Goal: Task Accomplishment & Management: Manage account settings

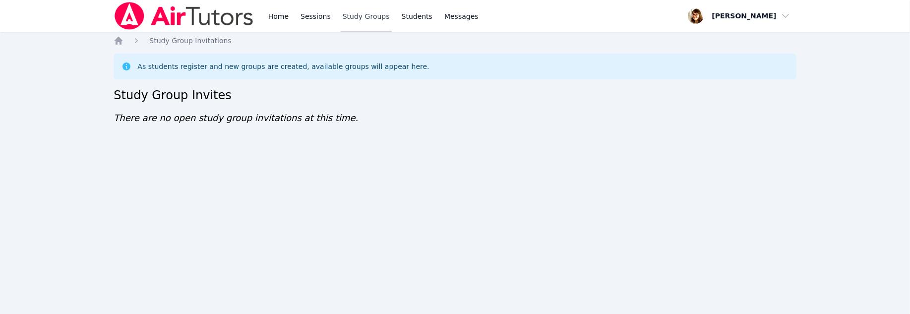
click at [392, 20] on link "Study Groups" at bounding box center [366, 16] width 51 height 32
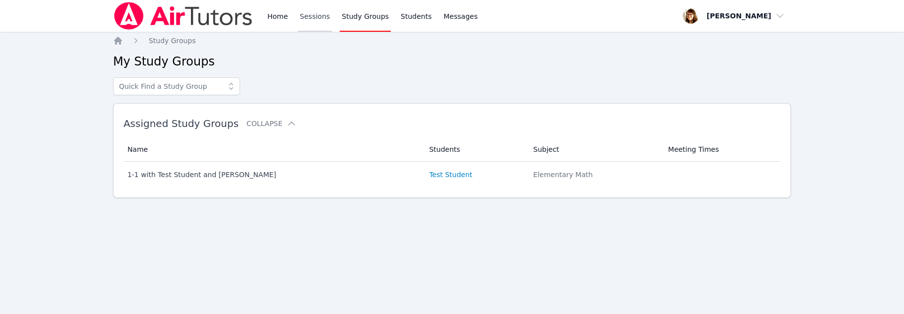
click at [332, 23] on link "Sessions" at bounding box center [315, 16] width 34 height 32
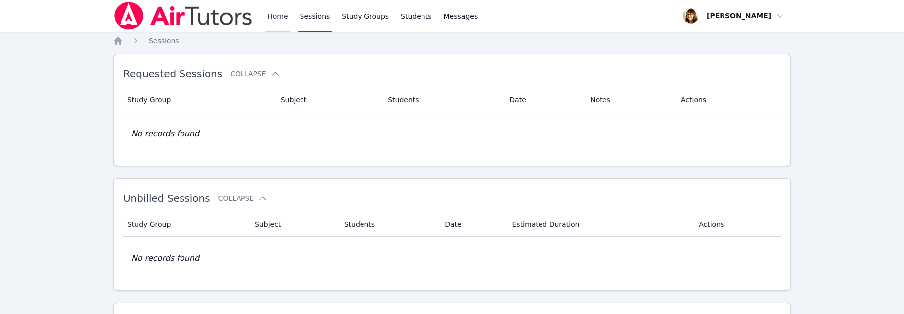
click at [290, 29] on link "Home" at bounding box center [277, 16] width 24 height 32
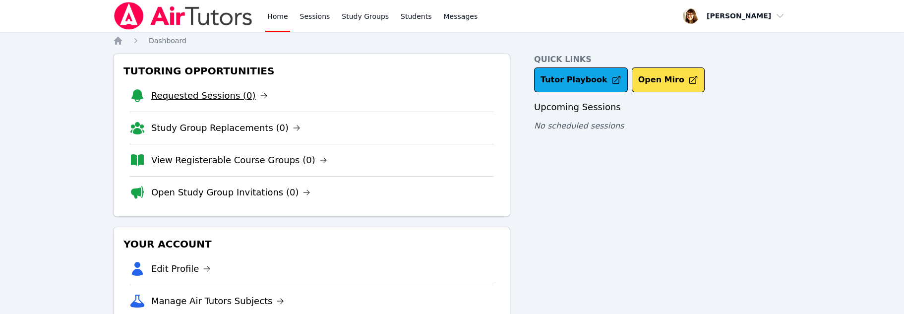
click at [261, 103] on link "Requested Sessions (0)" at bounding box center [209, 96] width 117 height 14
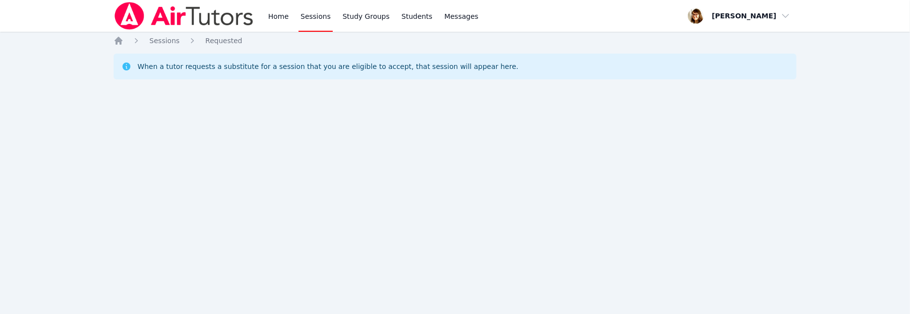
click at [333, 29] on link "Sessions" at bounding box center [316, 16] width 34 height 32
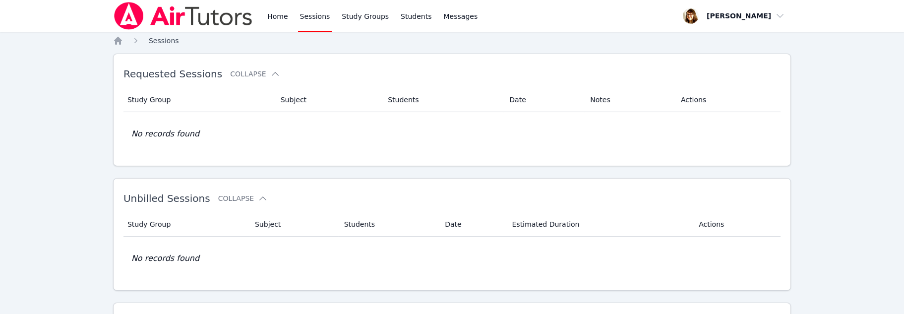
click at [179, 45] on span "Sessions" at bounding box center [164, 41] width 30 height 8
click at [433, 25] on link "Students" at bounding box center [416, 16] width 35 height 32
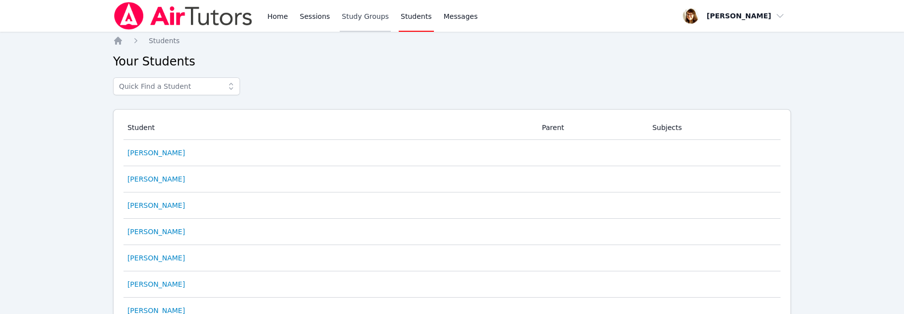
click at [391, 31] on link "Study Groups" at bounding box center [365, 16] width 51 height 32
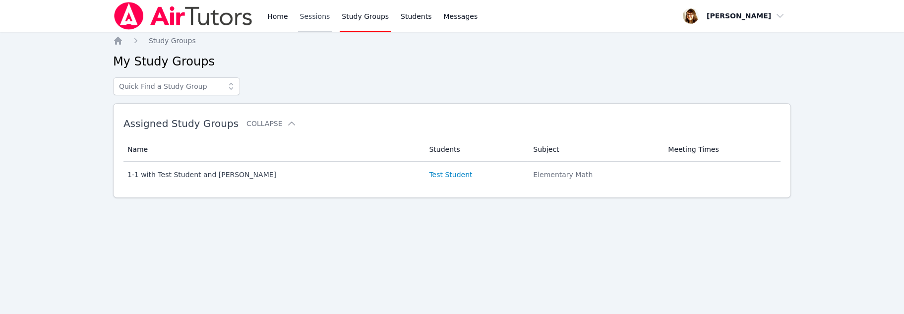
click at [332, 25] on link "Sessions" at bounding box center [315, 16] width 34 height 32
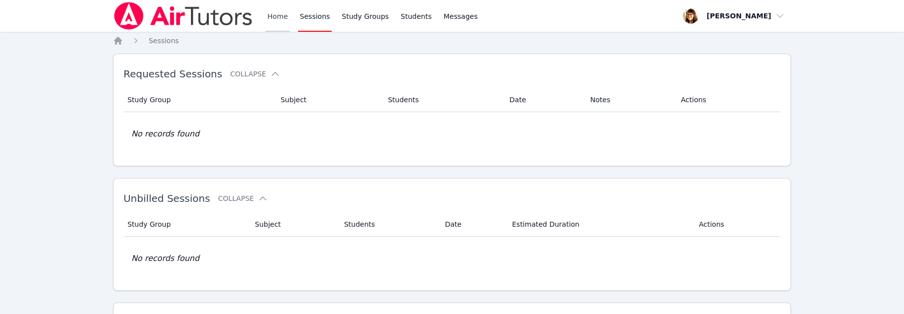
click at [290, 26] on link "Home" at bounding box center [277, 16] width 24 height 32
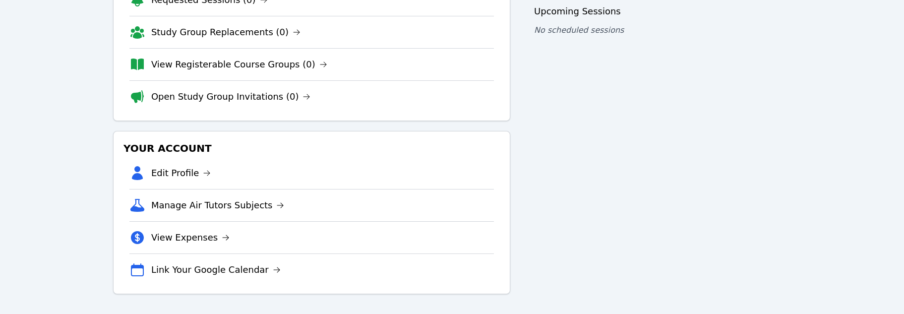
scroll to position [198, 0]
click at [211, 180] on link "Edit Profile" at bounding box center [181, 173] width 60 height 14
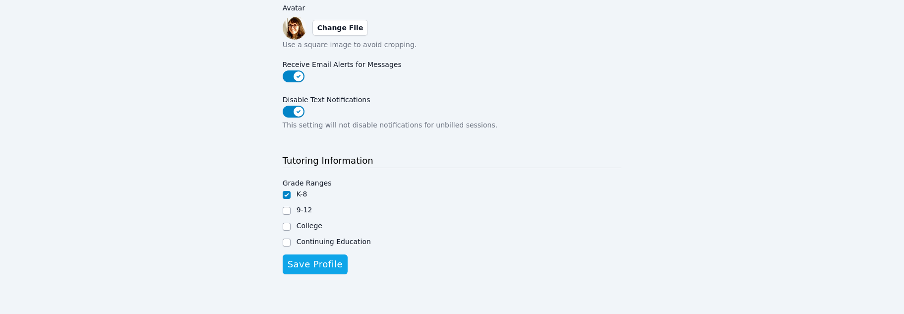
scroll to position [516, 0]
click at [296, 106] on button "Disable Text Notifications" at bounding box center [294, 112] width 22 height 12
click at [337, 257] on span "Save Profile" at bounding box center [315, 264] width 55 height 14
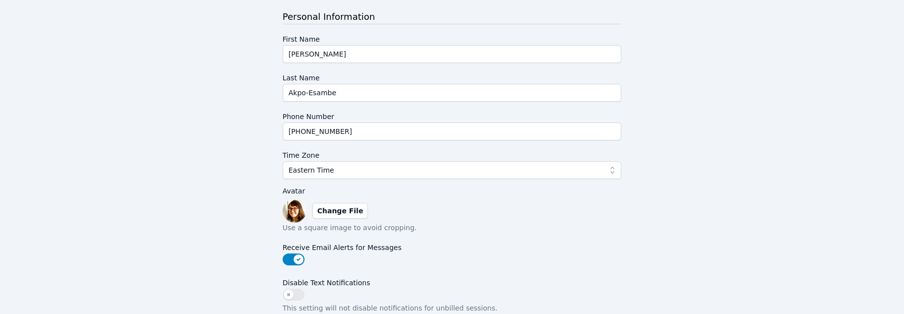
scroll to position [0, 0]
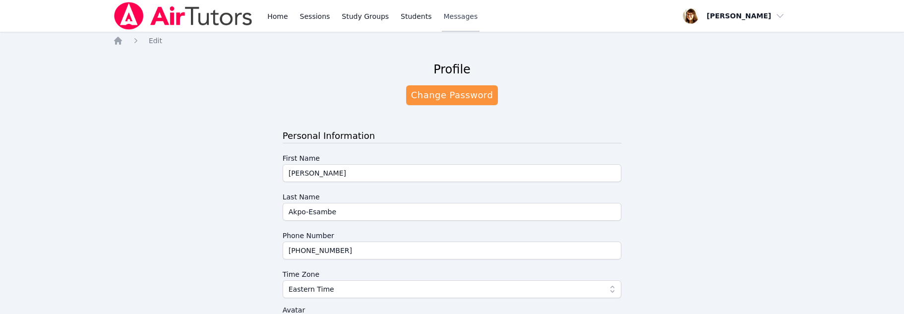
click at [478, 21] on span "Messages" at bounding box center [461, 16] width 34 height 10
